Goal: Find specific page/section: Find specific page/section

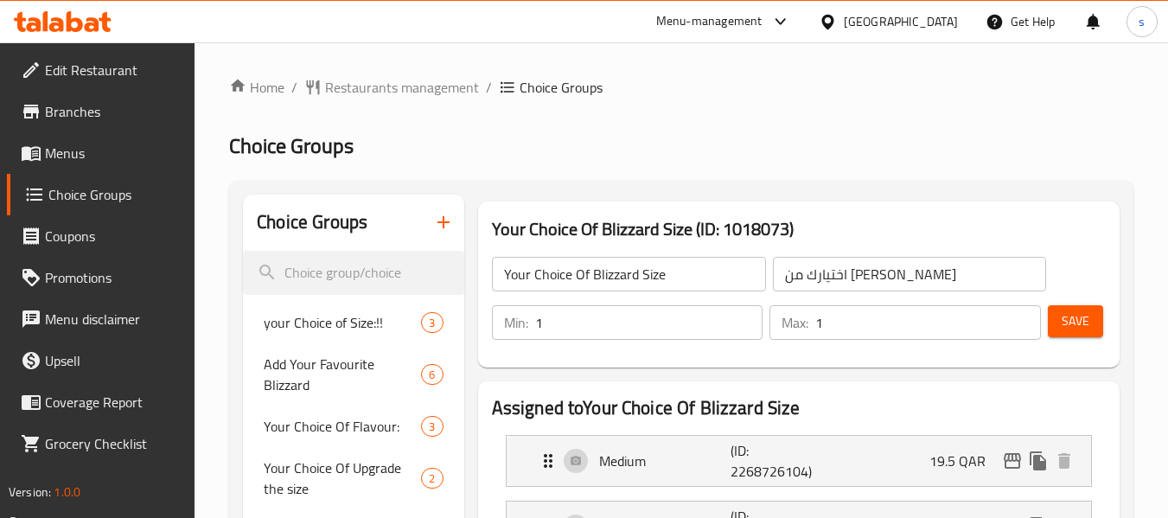
click at [837, 22] on icon at bounding box center [828, 22] width 18 height 18
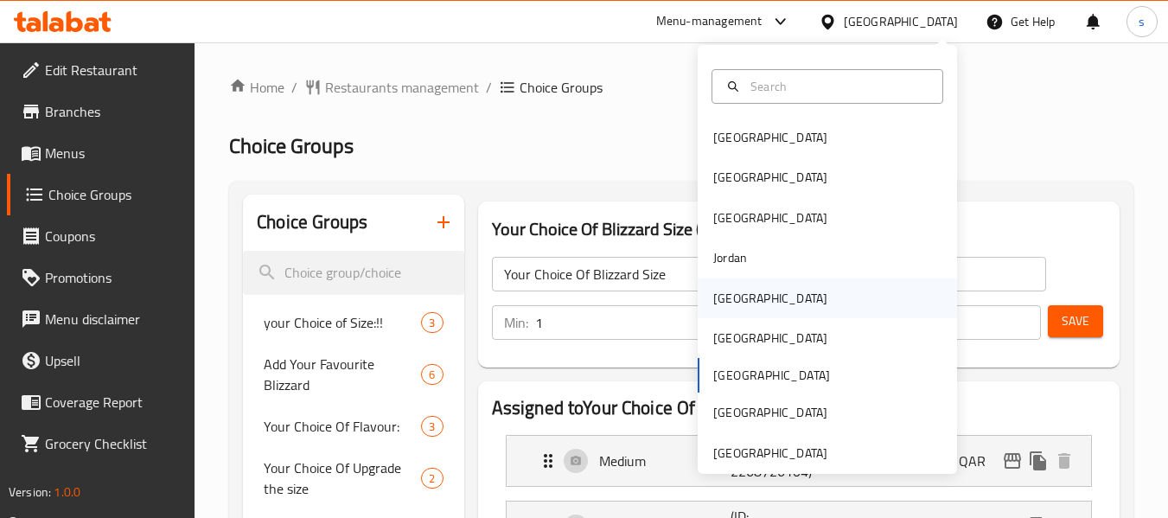
click at [738, 295] on div "[GEOGRAPHIC_DATA]" at bounding box center [770, 298] width 142 height 40
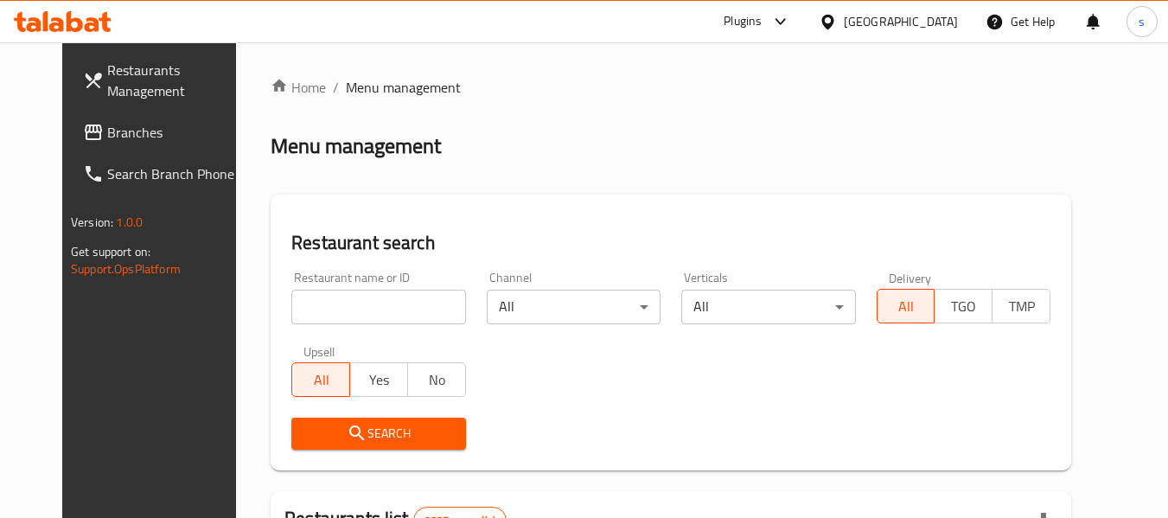
click at [107, 128] on span "Branches" at bounding box center [175, 132] width 137 height 21
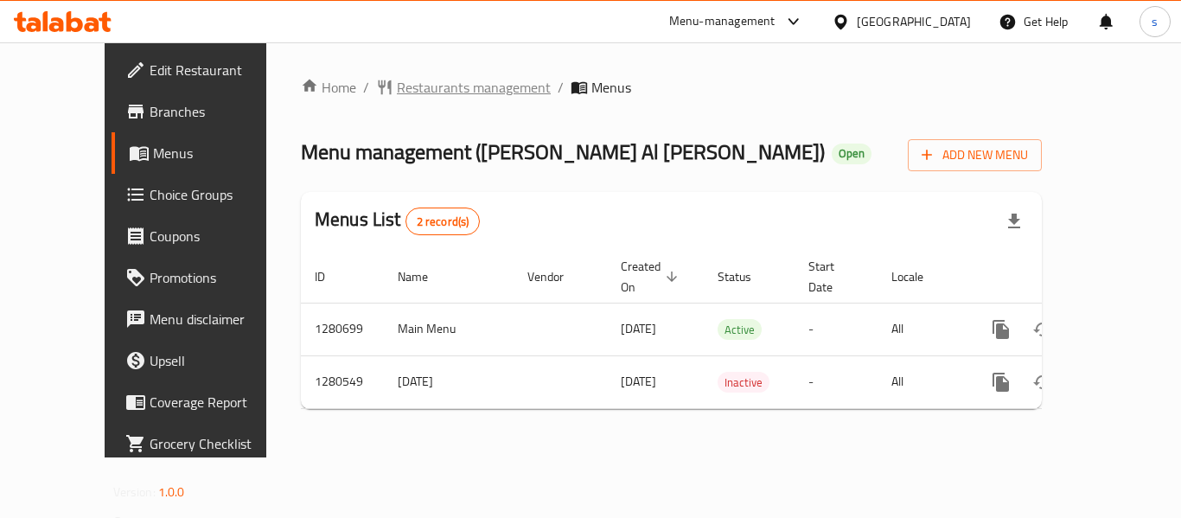
click at [397, 82] on span "Restaurants management" at bounding box center [474, 87] width 154 height 21
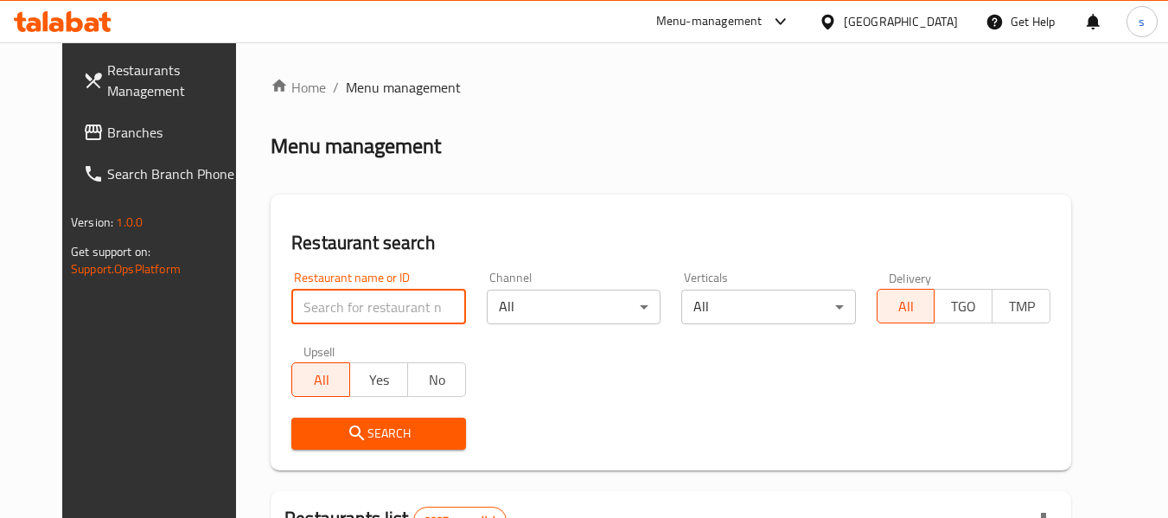
click at [325, 306] on input "search" at bounding box center [378, 307] width 174 height 35
paste input "693877"
type input "693877"
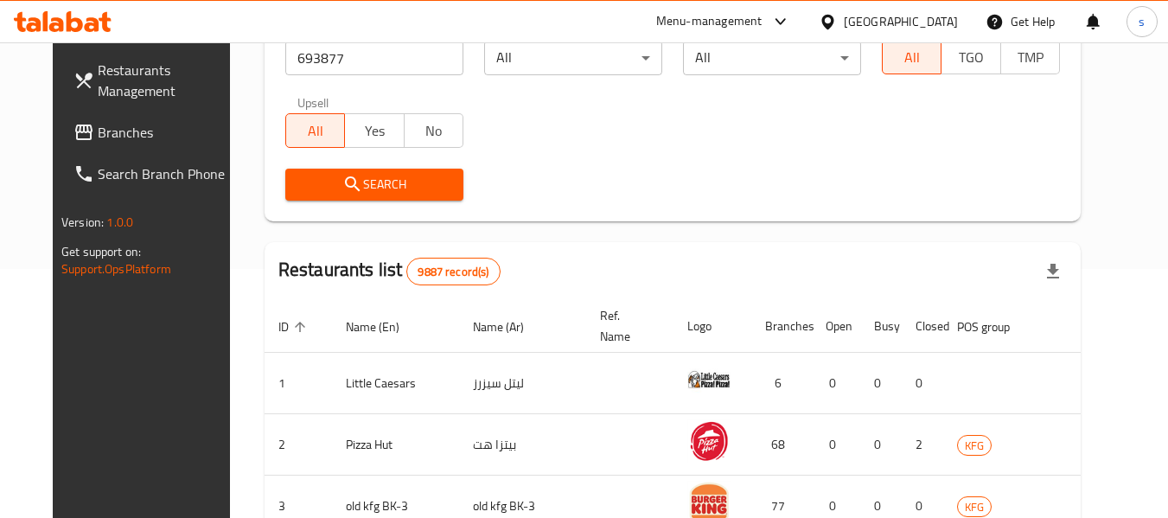
scroll to position [86, 0]
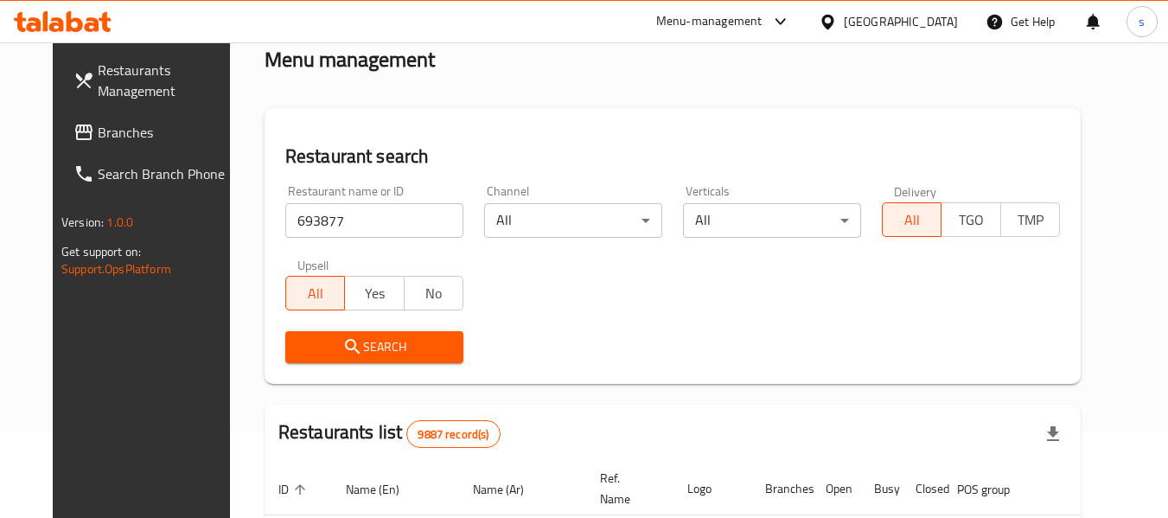
drag, startPoint x: 337, startPoint y: 225, endPoint x: 338, endPoint y: 255, distance: 30.3
click at [337, 225] on input "693877" at bounding box center [374, 220] width 178 height 35
click button "Search" at bounding box center [374, 347] width 178 height 32
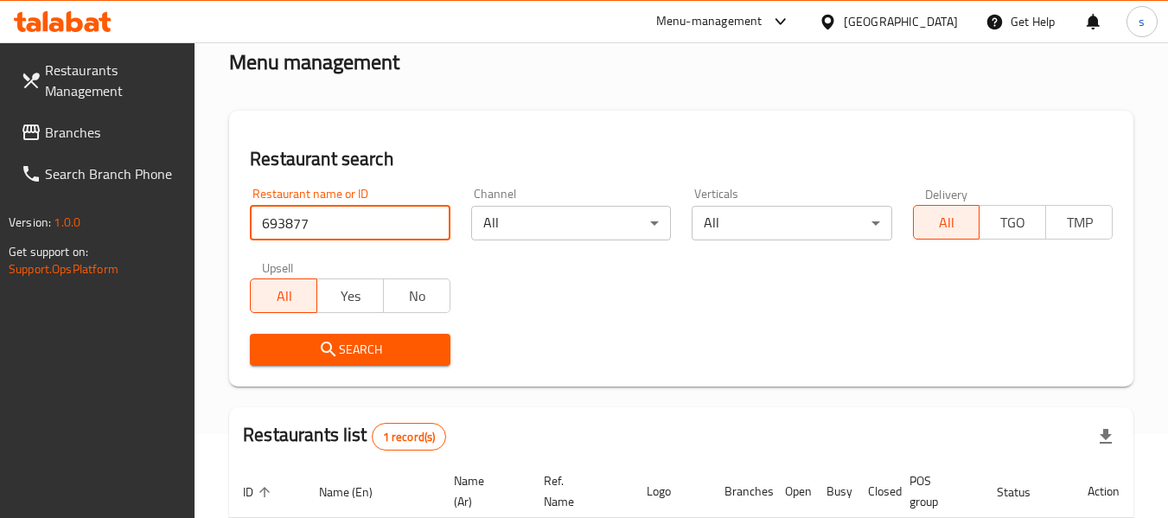
scroll to position [0, 0]
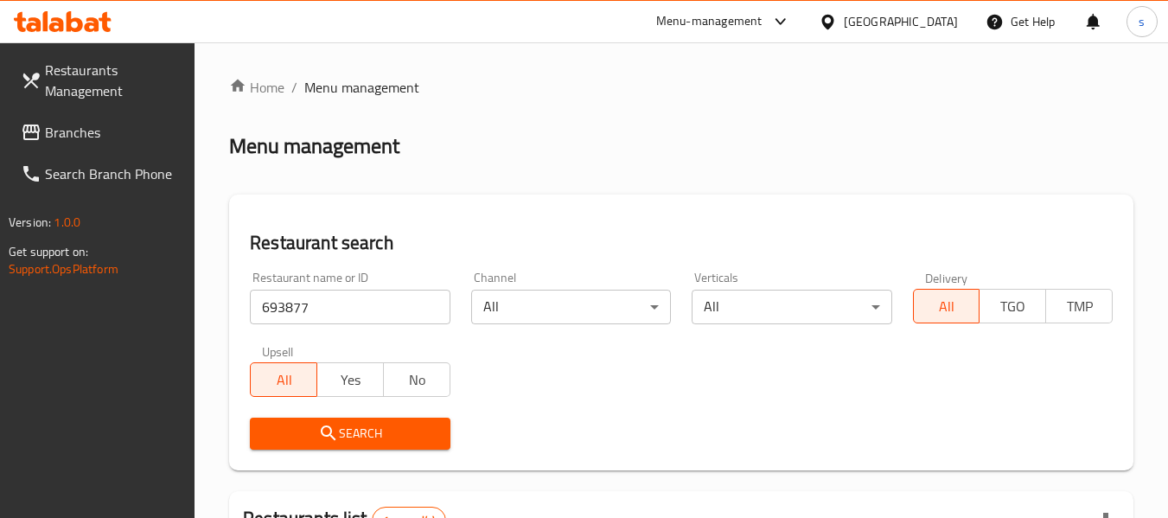
drag, startPoint x: 913, startPoint y: 21, endPoint x: 868, endPoint y: 35, distance: 47.0
click at [837, 21] on icon at bounding box center [828, 22] width 18 height 18
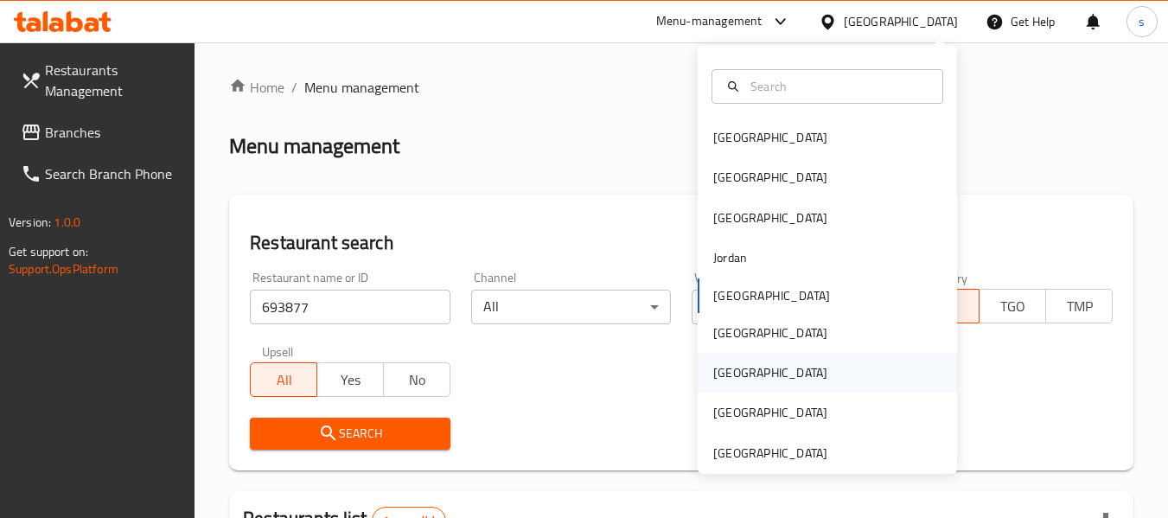
click at [718, 381] on div "[GEOGRAPHIC_DATA]" at bounding box center [770, 372] width 114 height 19
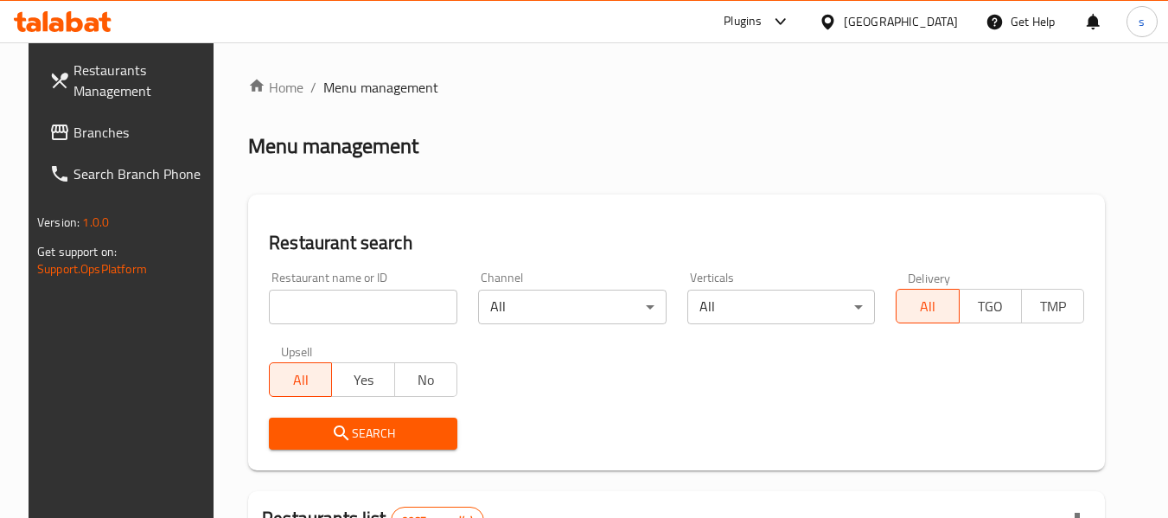
click at [73, 129] on span "Branches" at bounding box center [141, 132] width 137 height 21
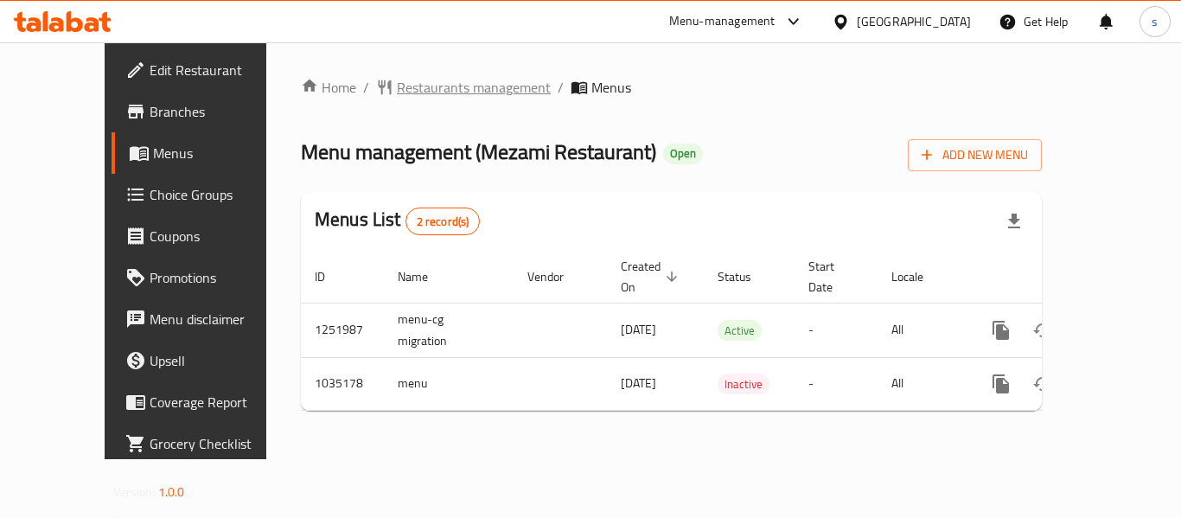
click at [397, 89] on span "Restaurants management" at bounding box center [474, 87] width 154 height 21
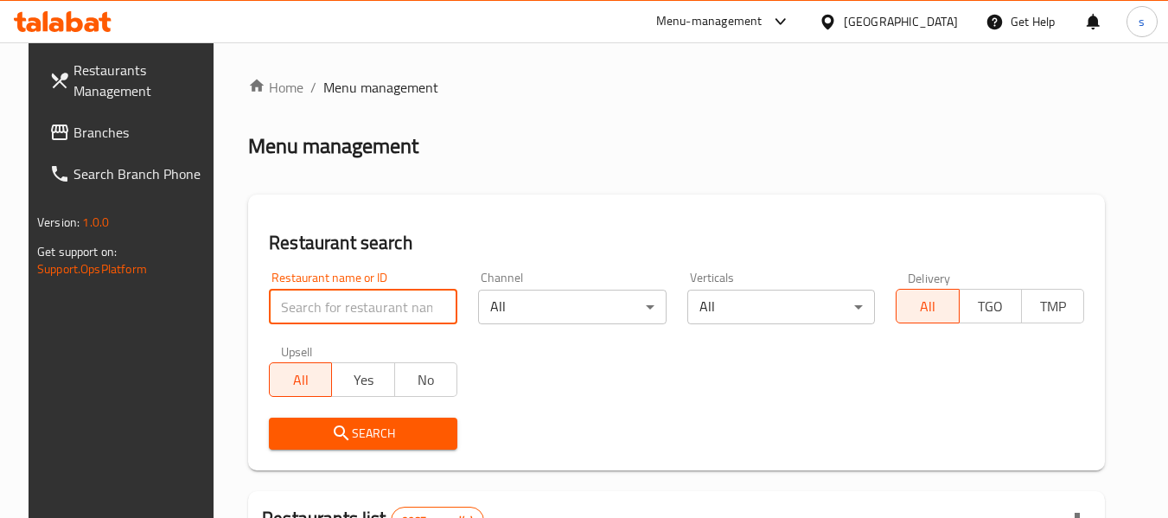
click at [345, 308] on input "search" at bounding box center [363, 307] width 188 height 35
paste input "661621"
type input "661621"
click button "Search" at bounding box center [363, 434] width 188 height 32
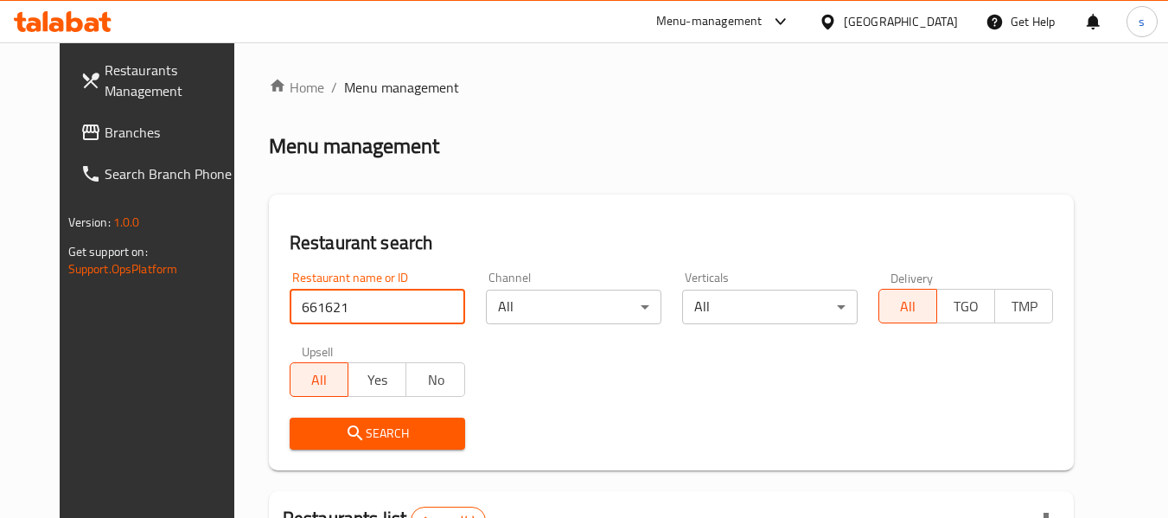
click at [521, 95] on ol "Home / Menu management" at bounding box center [672, 87] width 806 height 21
